Goal: Check status: Check status

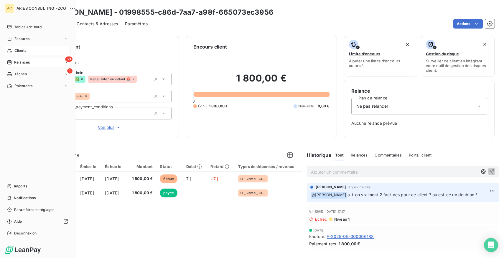
click at [17, 62] on span "Relances" at bounding box center [22, 62] width 16 height 5
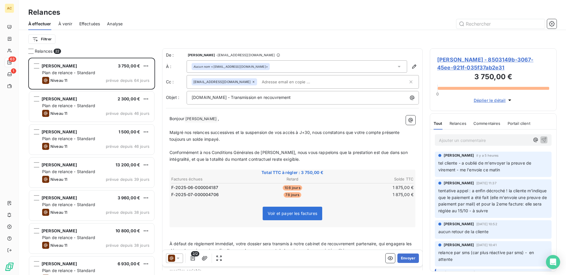
scroll to position [217, 127]
